Goal: Information Seeking & Learning: Stay updated

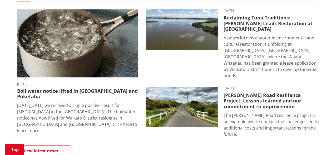
scroll to position [369, 0]
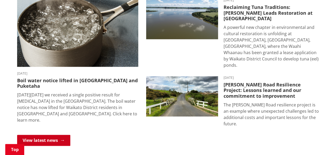
click at [39, 135] on link "View latest news" at bounding box center [43, 140] width 53 height 11
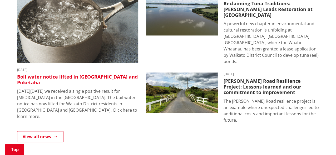
scroll to position [132, 0]
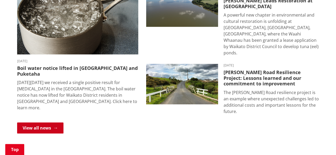
click at [40, 123] on link "View all news" at bounding box center [40, 128] width 46 height 11
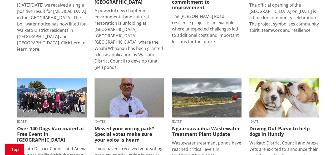
scroll to position [184, 0]
